Goal: Book appointment/travel/reservation

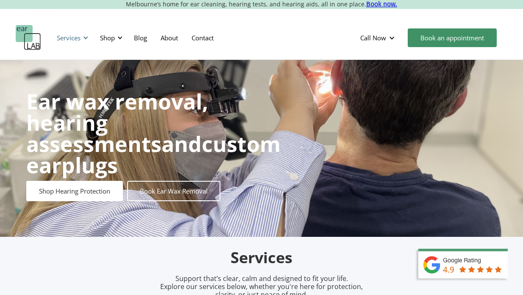
click at [79, 39] on div "Services" at bounding box center [69, 38] width 24 height 8
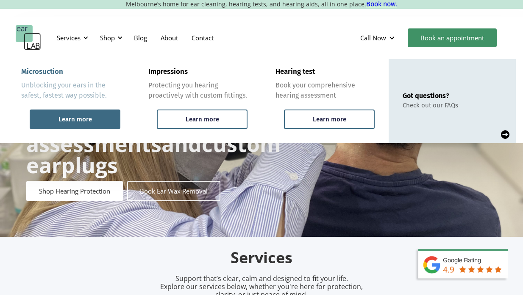
click at [76, 120] on div "Learn more" at bounding box center [76, 119] width 34 height 8
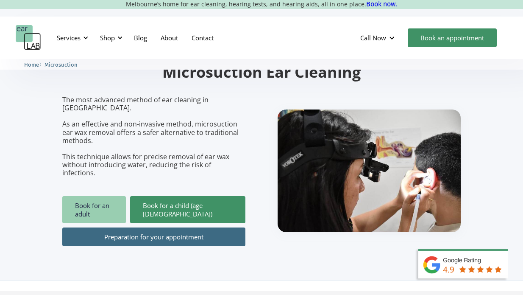
click at [95, 196] on link "Book for an adult" at bounding box center [94, 209] width 64 height 27
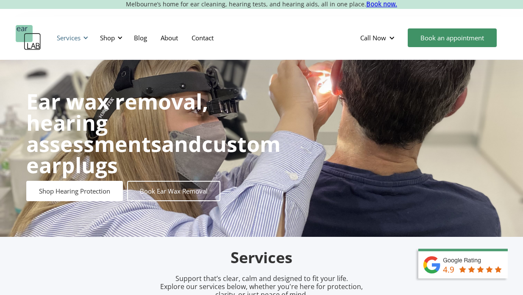
click at [77, 37] on div "Services" at bounding box center [69, 38] width 24 height 8
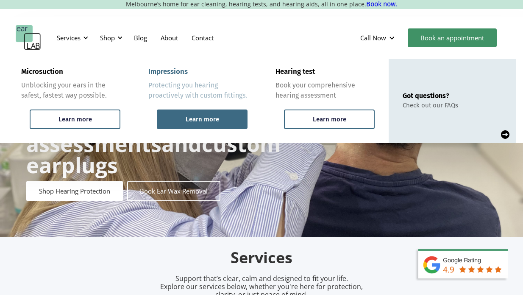
click at [241, 121] on div "Learn more" at bounding box center [202, 119] width 91 height 20
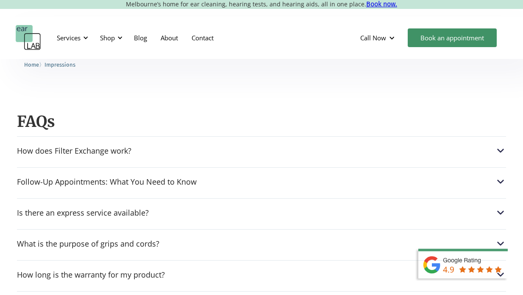
scroll to position [1021, 0]
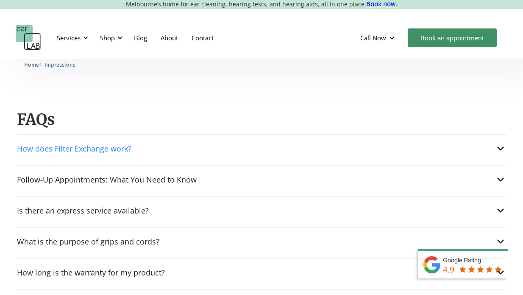
click at [93, 144] on div "How does Filter Exchange work?" at bounding box center [74, 148] width 115 height 8
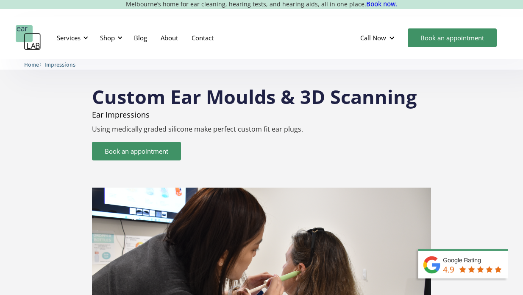
scroll to position [0, 0]
